Goal: Check status: Check status

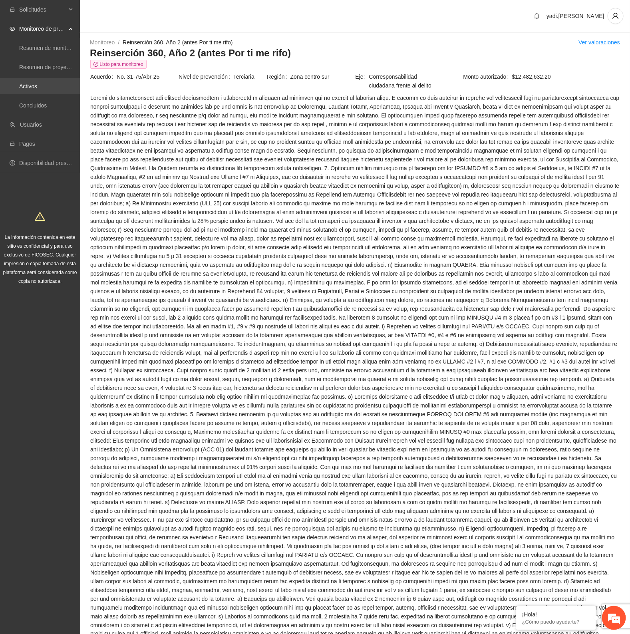
click at [37, 89] on link "Activos" at bounding box center [28, 86] width 18 height 6
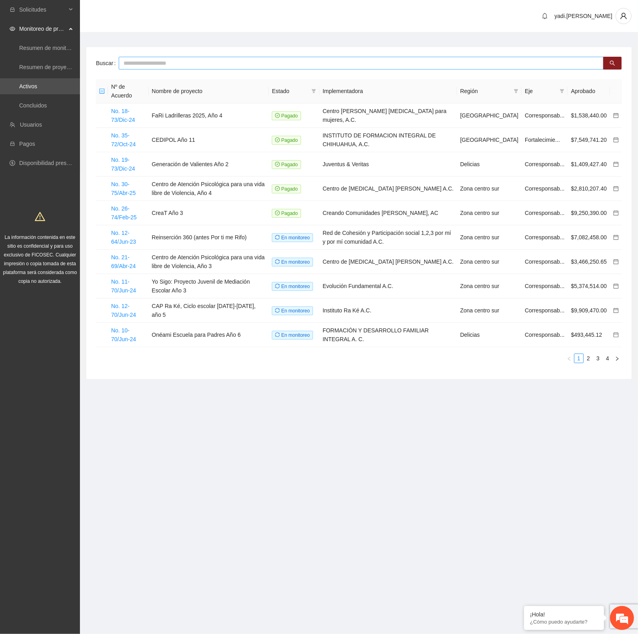
click at [158, 63] on input "text" at bounding box center [361, 63] width 485 height 13
click at [438, 581] on section "Solicitudes Monitoreo de proyectos Resumen de monitoreo Resumen de proyectos ap…" at bounding box center [319, 317] width 638 height 634
click at [134, 59] on input "text" at bounding box center [361, 63] width 485 height 13
type input "******"
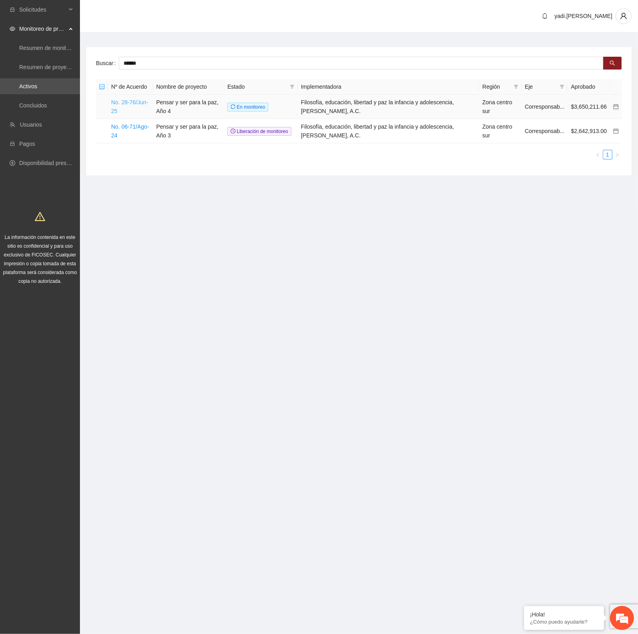
click at [122, 103] on link "No. 28-76/Jun-25" at bounding box center [129, 106] width 37 height 15
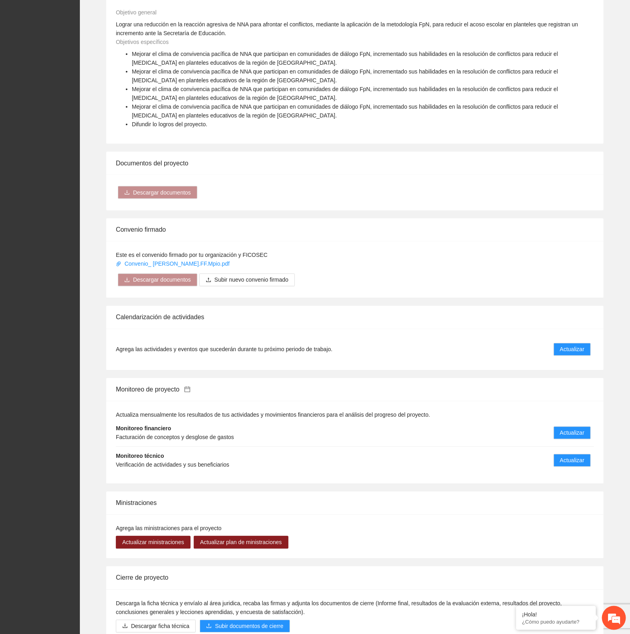
scroll to position [500, 0]
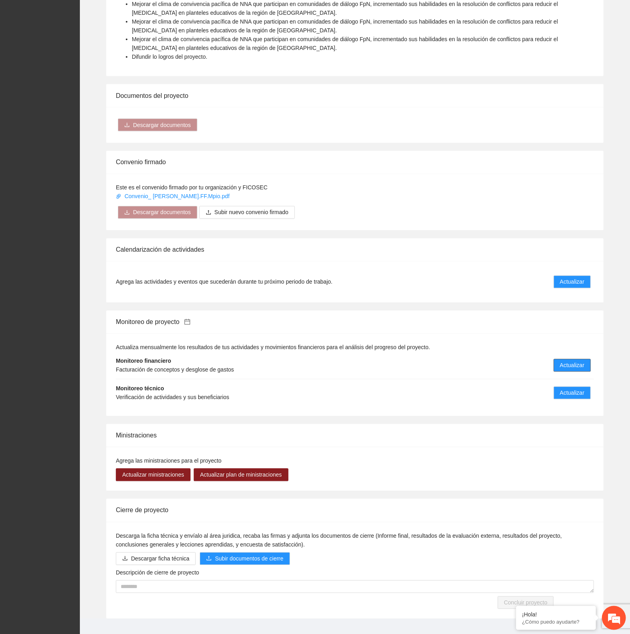
click at [574, 368] on span "Actualizar" at bounding box center [572, 365] width 24 height 9
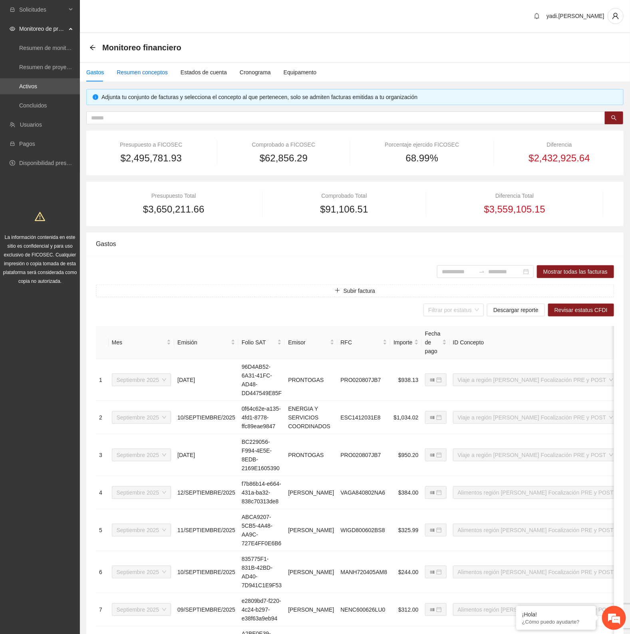
click at [145, 71] on div "Resumen conceptos" at bounding box center [142, 72] width 51 height 9
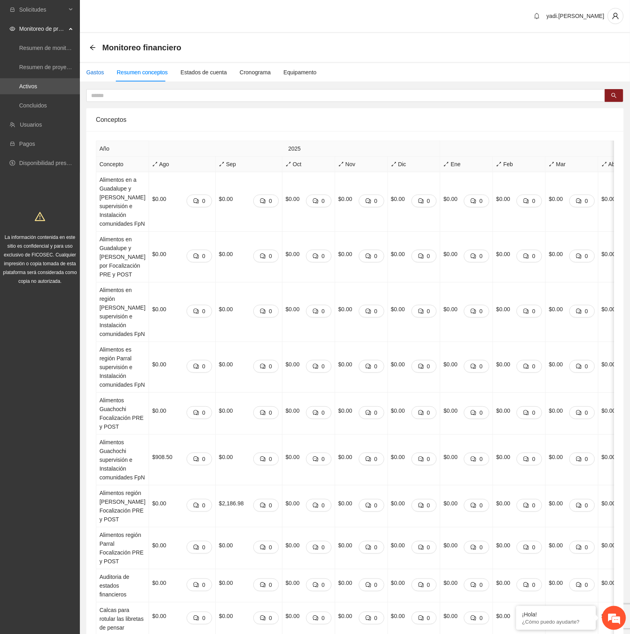
click at [97, 73] on div "Gastos" at bounding box center [95, 72] width 18 height 9
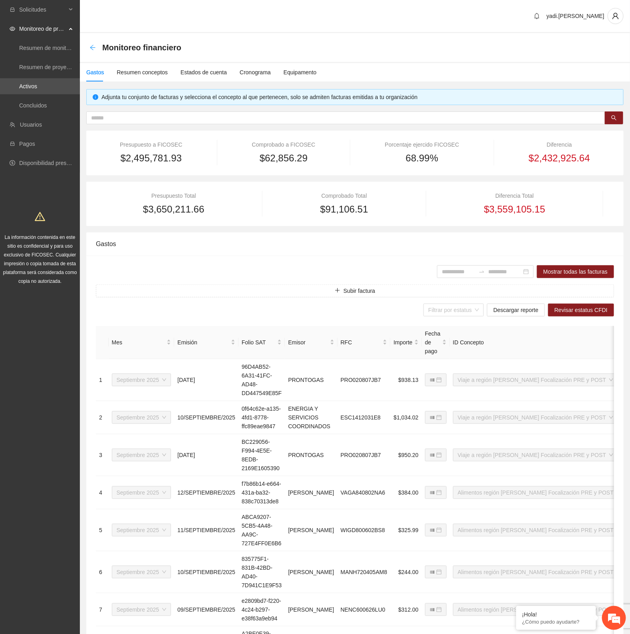
click at [91, 47] on icon "arrow-left" at bounding box center [92, 47] width 5 height 5
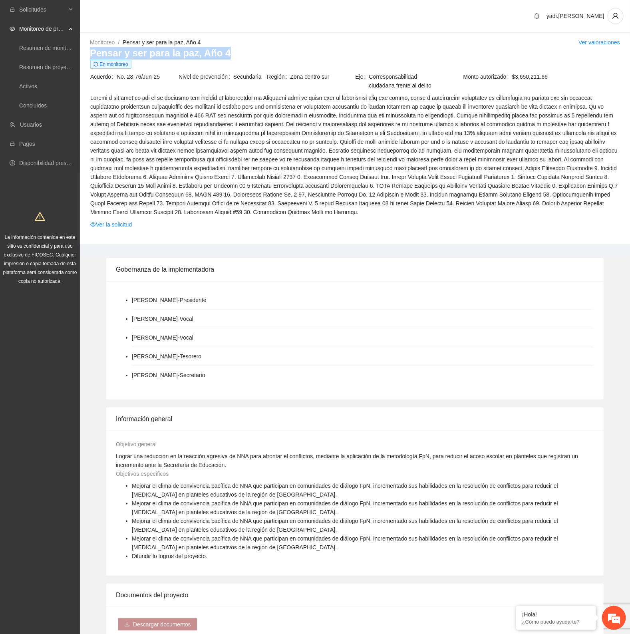
drag, startPoint x: 232, startPoint y: 54, endPoint x: 89, endPoint y: 58, distance: 143.1
click at [89, 58] on div "Monitoreo / Pensar y ser para la paz, Año 4 / Ver valoraciones Pensar y ser par…" at bounding box center [355, 141] width 550 height 206
copy h3 "Pensar y ser para la paz, Año 4"
click at [148, 88] on td "Acuerdo No. 28-76/Jun-25" at bounding box center [134, 82] width 88 height 21
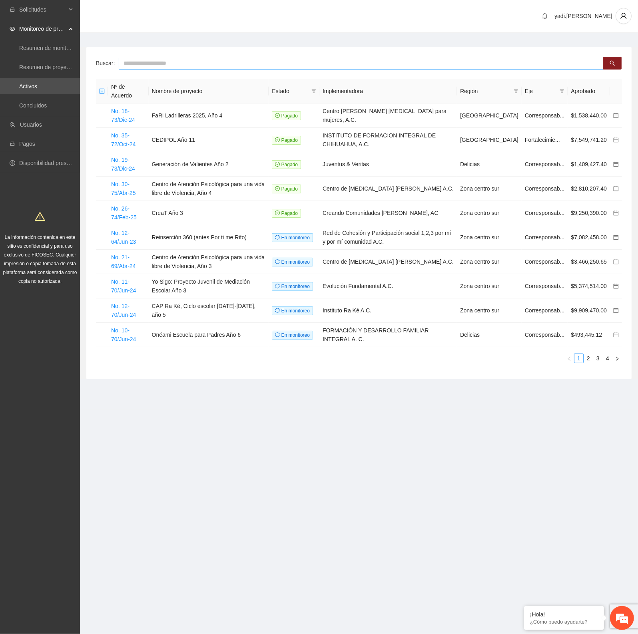
click at [257, 63] on input "text" at bounding box center [361, 63] width 485 height 13
type input "******"
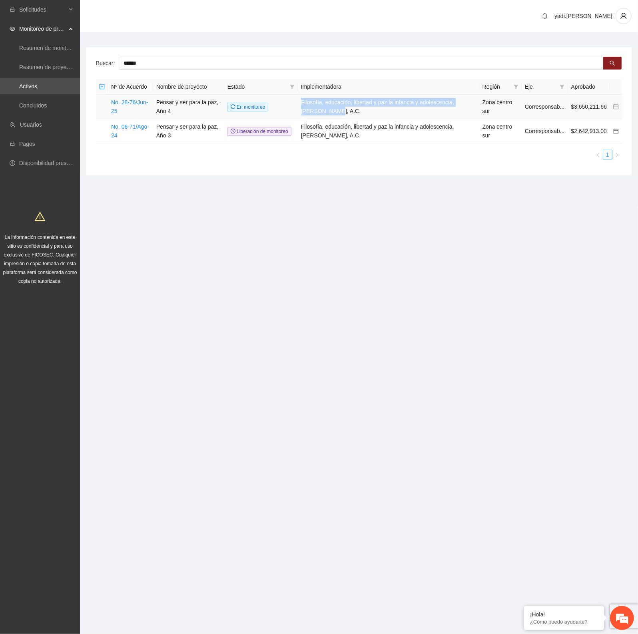
drag, startPoint x: 350, startPoint y: 111, endPoint x: 302, endPoint y: 102, distance: 48.8
click at [302, 102] on tr "No. 28-76/Jun-25 Pensar y ser para la paz, Año 4 En monitoreo Filosofía, educac…" at bounding box center [359, 107] width 526 height 24
copy tr "Filosofía, educación, libertad y paz la infancia y adolescencia, [PERSON_NAME],…"
